Goal: Task Accomplishment & Management: Manage account settings

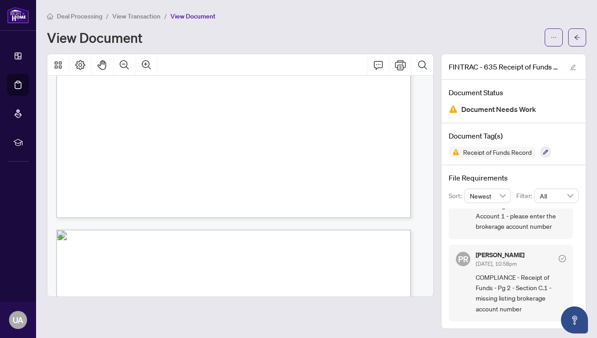
scroll to position [1357, 0]
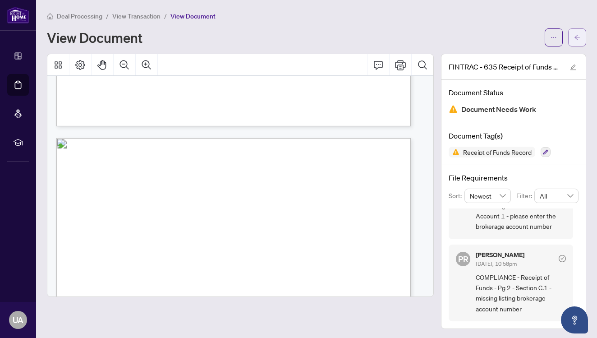
click at [574, 38] on icon "arrow-left" at bounding box center [577, 37] width 6 height 6
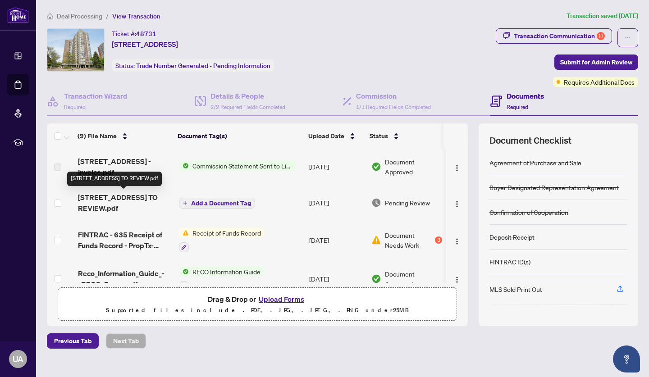
click at [145, 200] on span "[STREET_ADDRESS] TO REVIEW.pdf" at bounding box center [125, 203] width 94 height 22
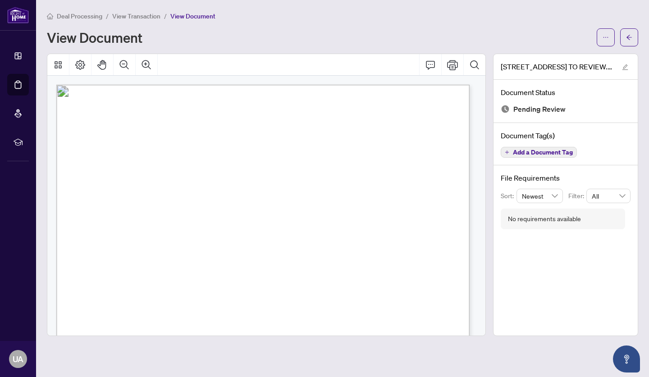
click at [627, 41] on span "button" at bounding box center [629, 37] width 6 height 14
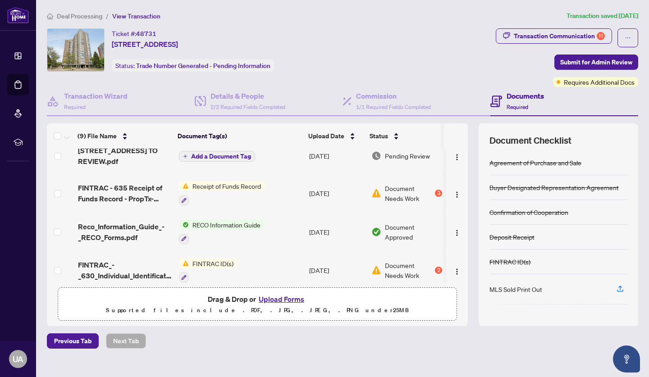
scroll to position [48, 0]
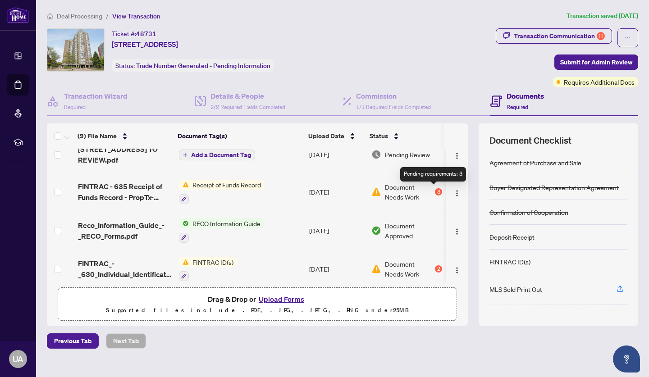
click at [435, 189] on div "3" at bounding box center [438, 191] width 7 height 7
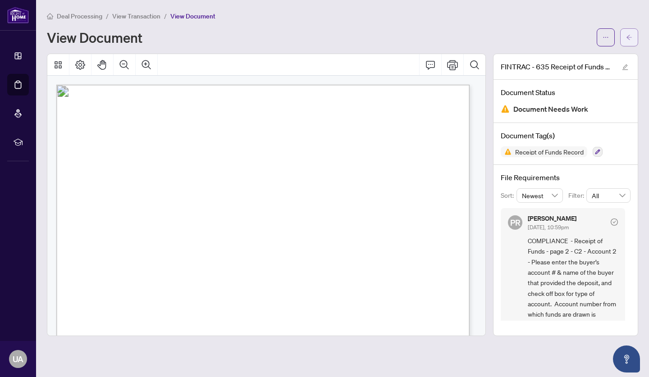
click at [633, 37] on button "button" at bounding box center [629, 37] width 18 height 18
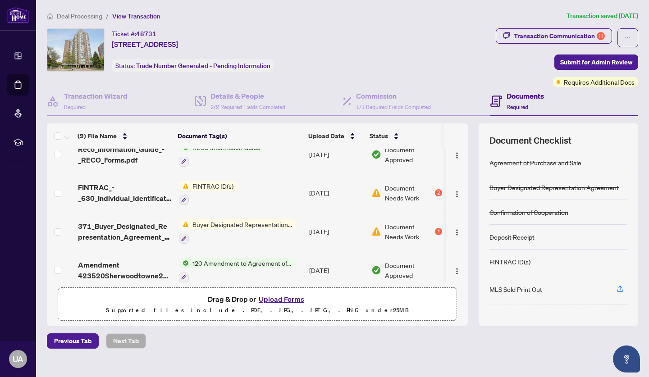
scroll to position [125, 0]
click at [219, 184] on span "FINTRAC ID(s)" at bounding box center [213, 186] width 48 height 10
click at [408, 188] on span "Document Needs Work" at bounding box center [409, 193] width 48 height 20
